Goal: Find specific page/section: Find specific page/section

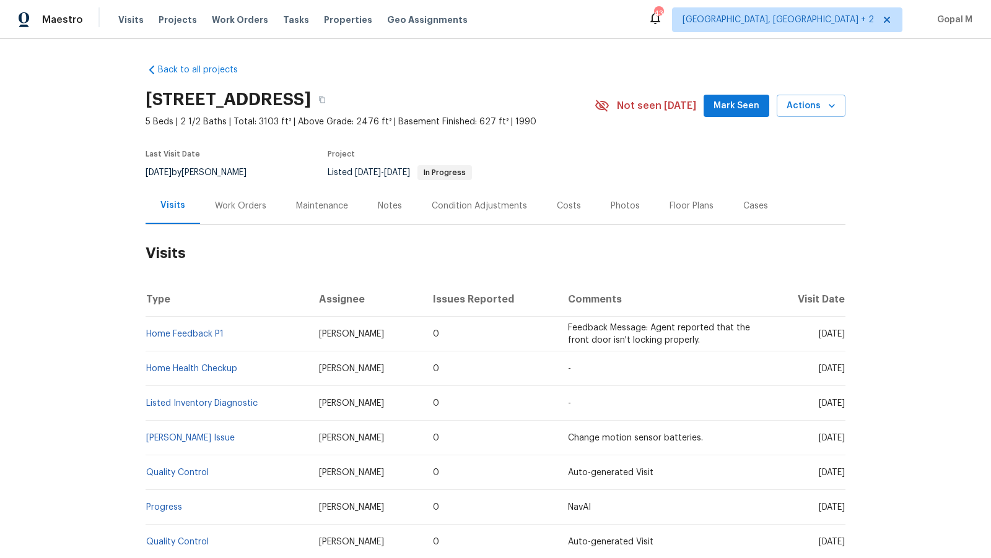
drag, startPoint x: 186, startPoint y: 172, endPoint x: 146, endPoint y: 171, distance: 39.6
click at [146, 171] on span "9/10/2025" at bounding box center [158, 172] width 26 height 9
copy span "9/10/2025"
click at [247, 204] on div "Work Orders" at bounding box center [240, 206] width 51 height 12
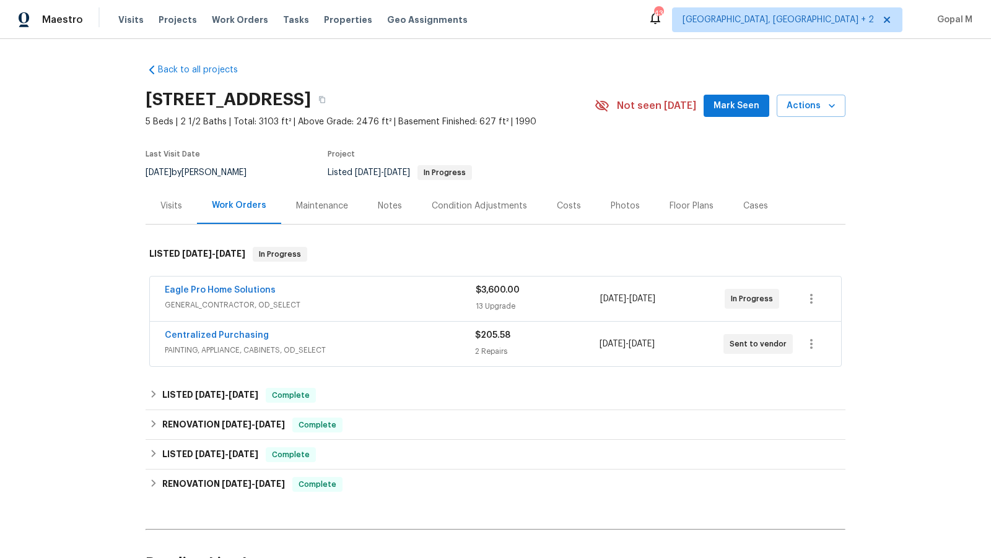
drag, startPoint x: 690, startPoint y: 344, endPoint x: 601, endPoint y: 348, distance: 89.9
click at [601, 348] on div "9/12/2025 - 9/12/2025" at bounding box center [661, 344] width 124 height 30
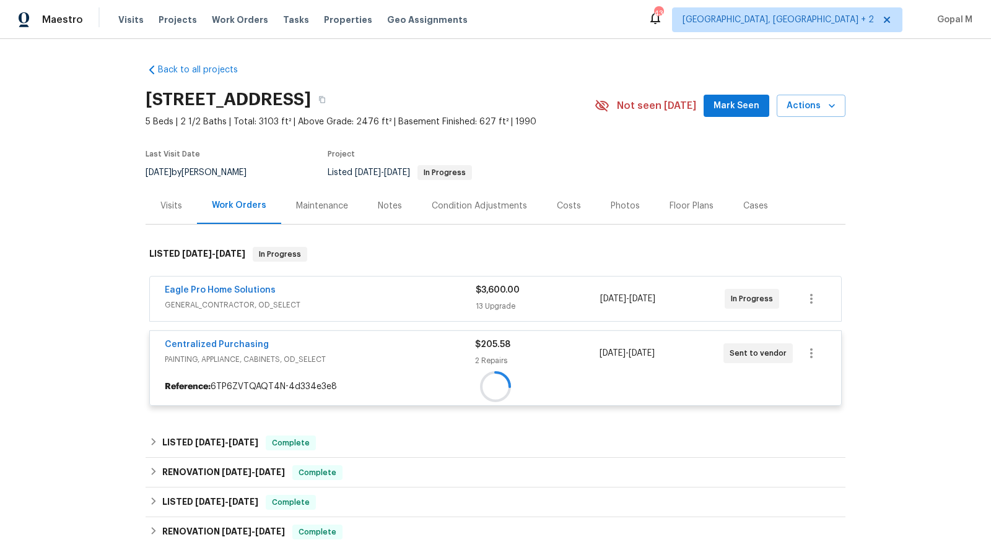
copy span "9/12/2025 - 9/12/2025"
